Goal: Information Seeking & Learning: Learn about a topic

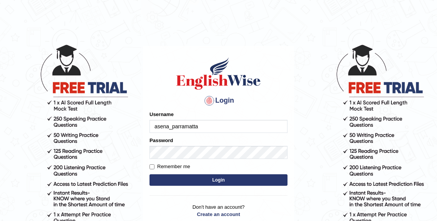
type input "asena_parramatta"
click at [204, 179] on button "Login" at bounding box center [218, 179] width 138 height 11
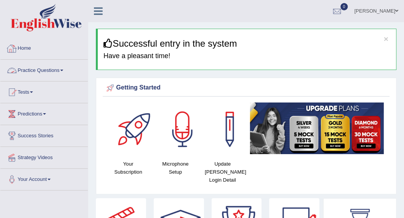
click at [57, 70] on link "Practice Questions" at bounding box center [43, 69] width 87 height 19
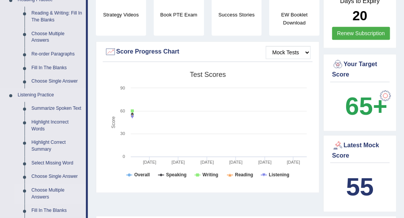
scroll to position [245, 0]
click at [60, 52] on link "Re-order Paragraphs" at bounding box center [57, 55] width 58 height 14
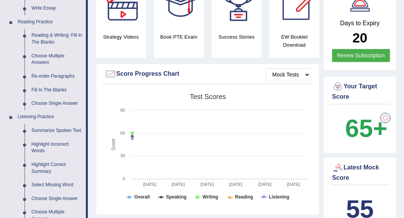
scroll to position [508, 0]
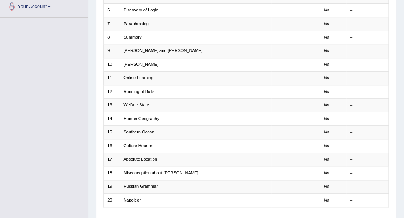
scroll to position [191, 0]
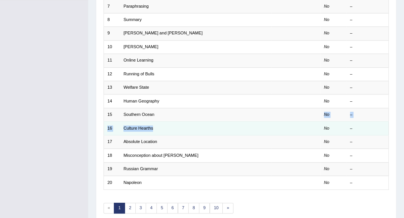
click at [173, 120] on tbody "1 Formal Vocabulary No – 2 Introductory Paragraph No – 3 Historical Context No …" at bounding box center [245, 54] width 285 height 272
click at [190, 132] on td "Culture Hearths" at bounding box center [195, 128] width 151 height 13
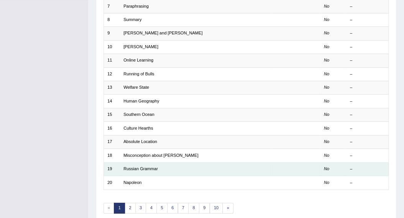
click at [238, 174] on td "Russian Grammar" at bounding box center [195, 168] width 151 height 13
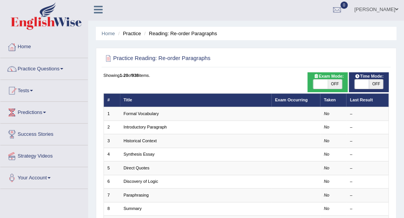
scroll to position [0, 0]
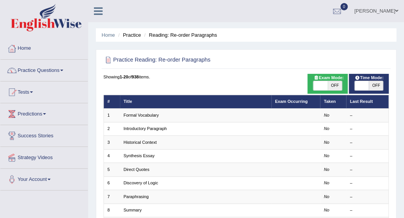
click at [394, 10] on link "Asena Koroi" at bounding box center [376, 10] width 56 height 20
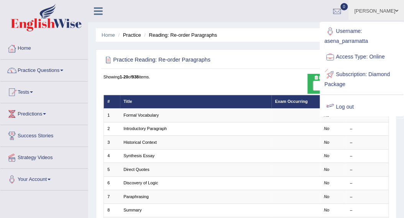
click at [349, 106] on link "Log out" at bounding box center [361, 107] width 83 height 18
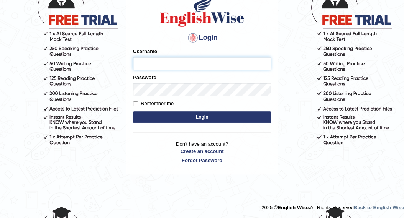
scroll to position [61, 0]
